Goal: Task Accomplishment & Management: Use online tool/utility

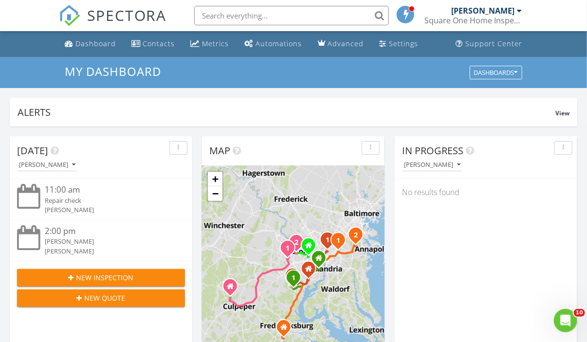
scroll to position [901, 602]
drag, startPoint x: 109, startPoint y: 17, endPoint x: 146, endPoint y: 44, distance: 45.5
click at [110, 16] on span "SPECTORA" at bounding box center [127, 15] width 80 height 20
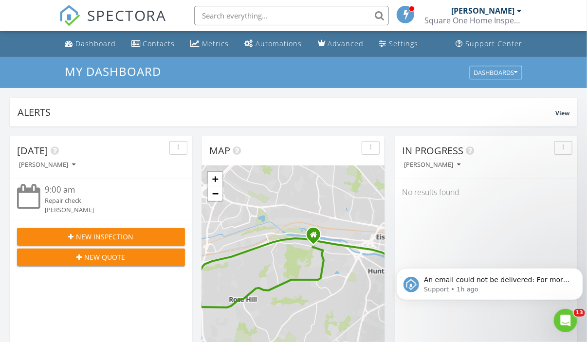
click at [226, 15] on input "text" at bounding box center [291, 15] width 195 height 19
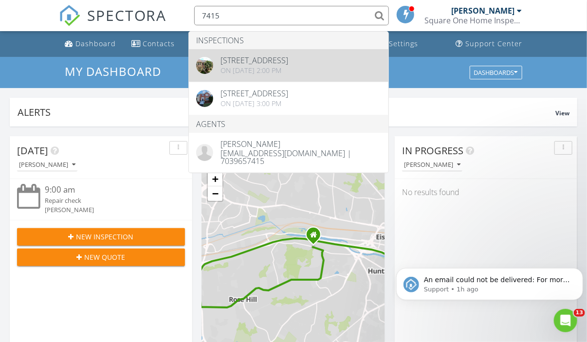
type input "7415"
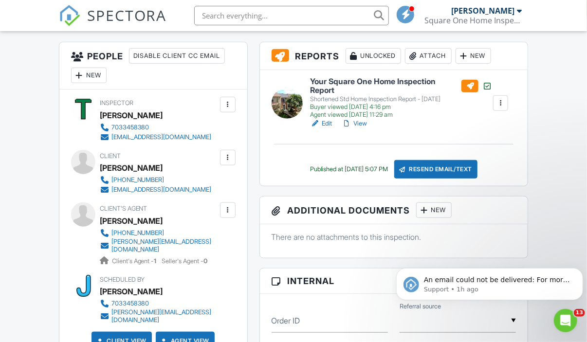
click at [438, 207] on div "New" at bounding box center [434, 210] width 36 height 16
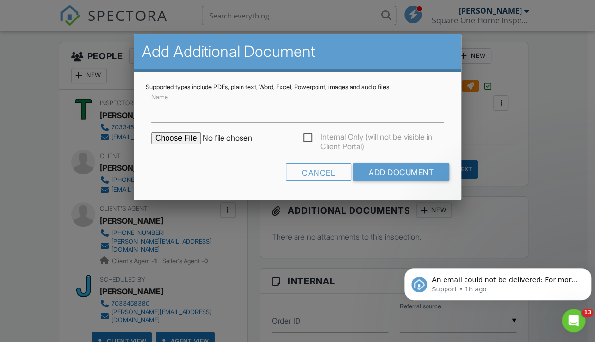
click at [184, 133] on input "file" at bounding box center [233, 138] width 165 height 12
type input "C:\fakepath\7415 Doddington Dr. - Rn (P).pdf"
click at [406, 177] on input "Add Document" at bounding box center [401, 173] width 96 height 18
